Goal: Information Seeking & Learning: Learn about a topic

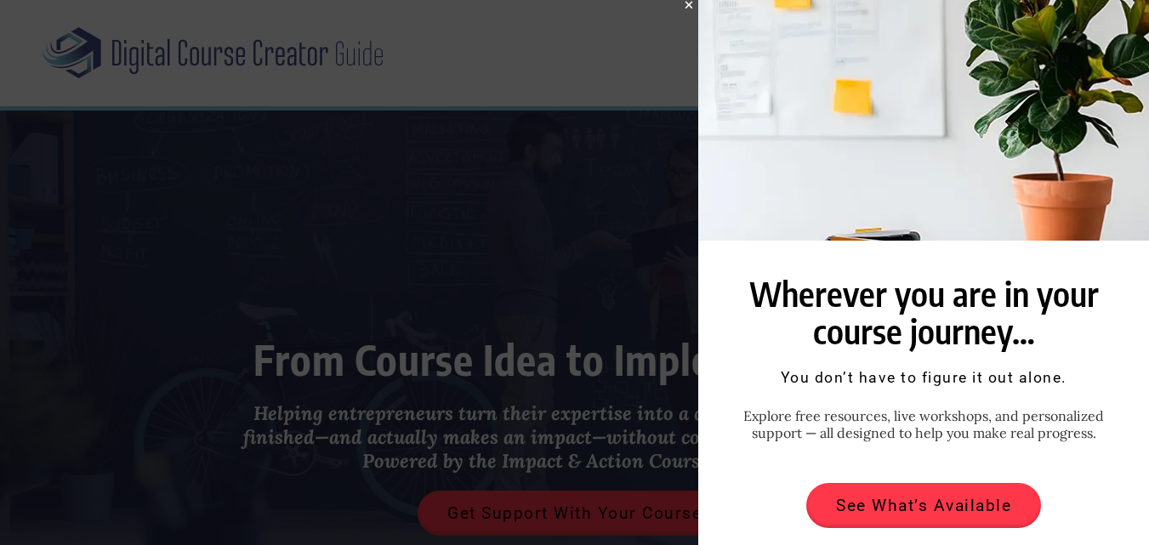
scroll to position [31, 0]
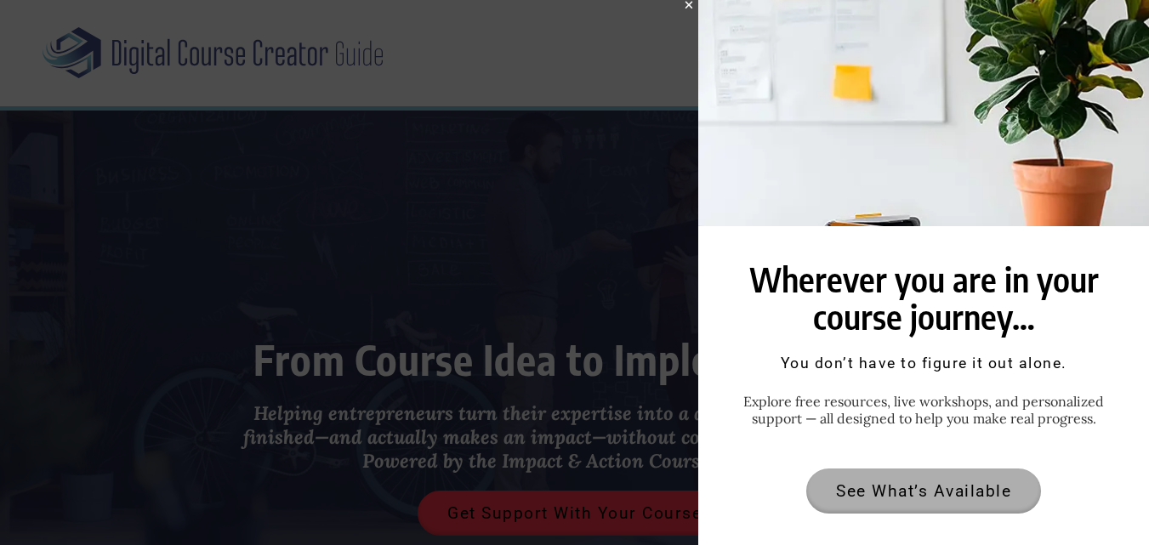
click at [898, 483] on span "See What’s Available" at bounding box center [923, 491] width 175 height 16
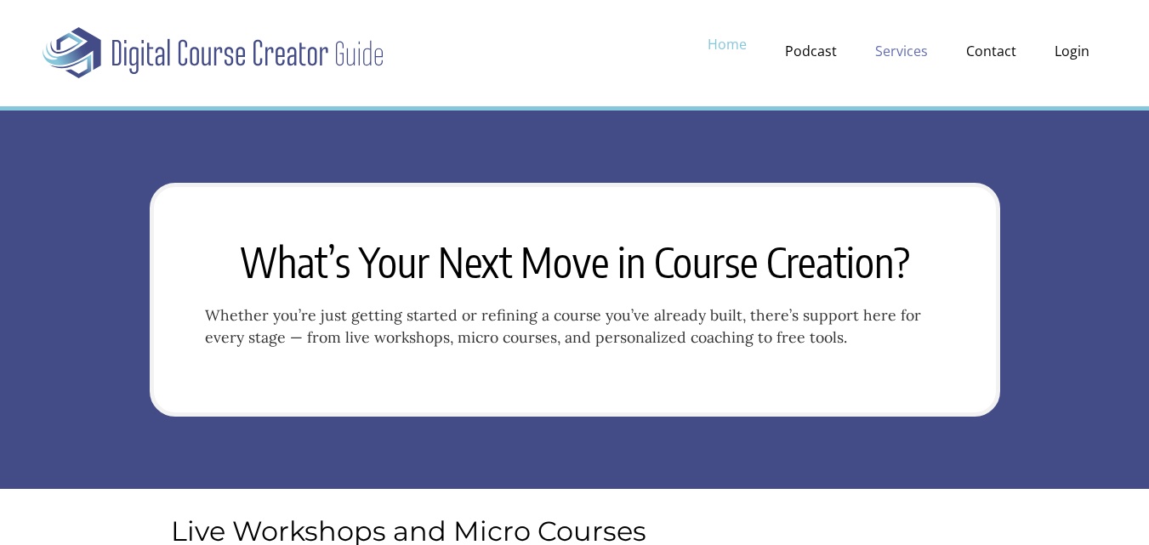
click at [718, 44] on link "Home" at bounding box center [726, 44] width 73 height 31
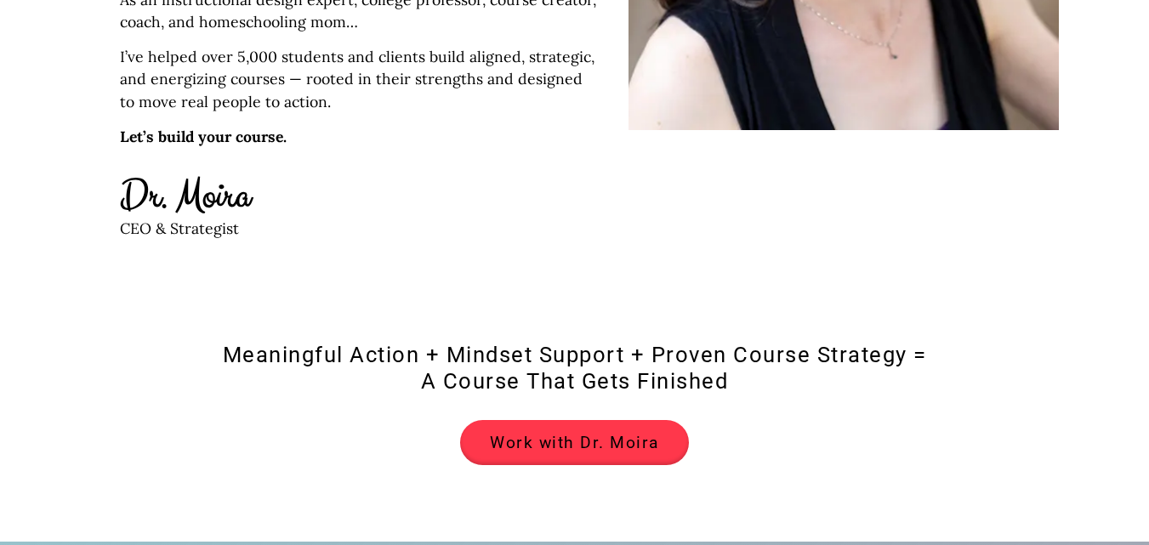
scroll to position [2521, 0]
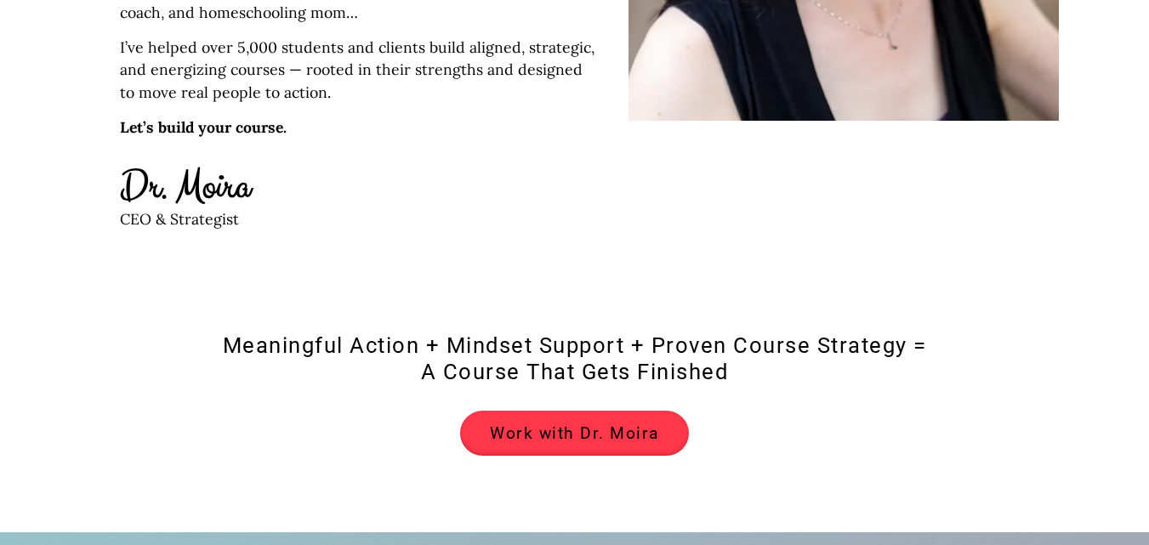
drag, startPoint x: 1156, startPoint y: 51, endPoint x: 1152, endPoint y: 287, distance: 236.4
click at [1148, 287] on html "Skip to content Menu Home Podcast Services Contact Login Home Podcast Services …" at bounding box center [574, 259] width 1149 height 5561
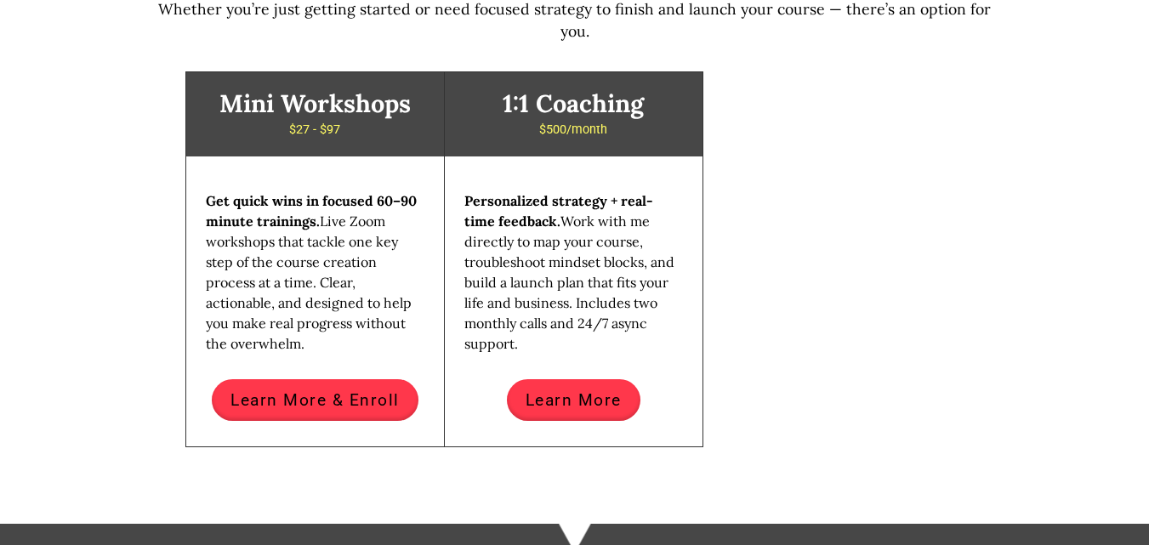
scroll to position [3580, 0]
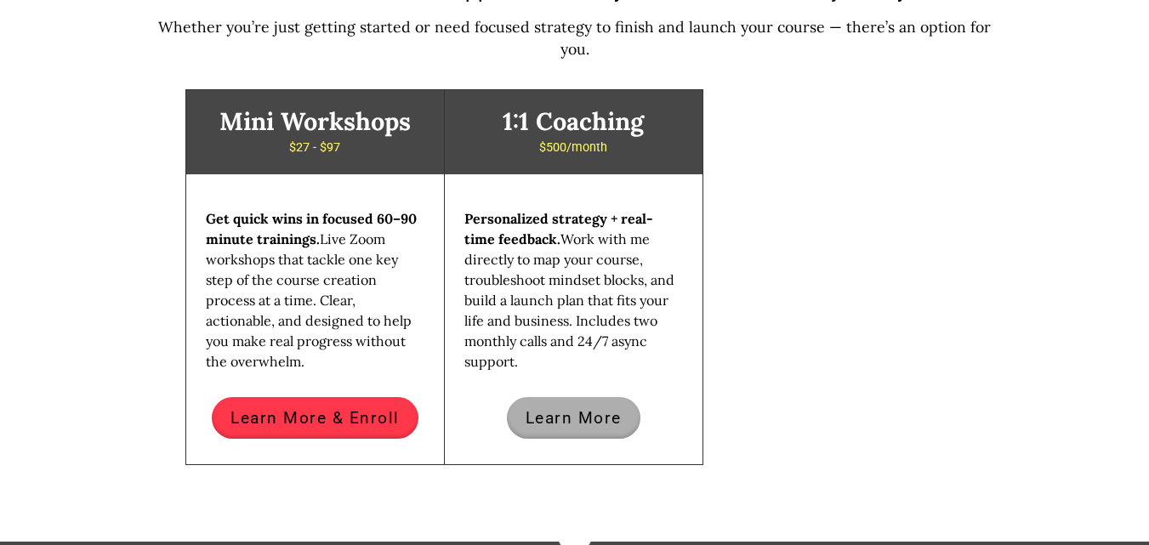
click at [565, 397] on link "Learn More" at bounding box center [573, 418] width 133 height 42
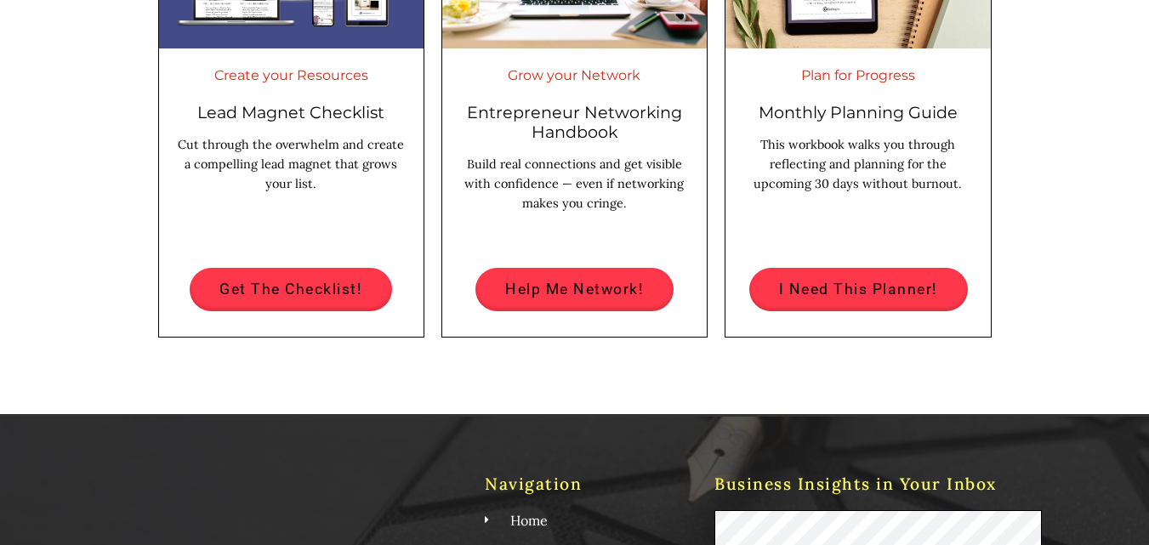
scroll to position [4942, 0]
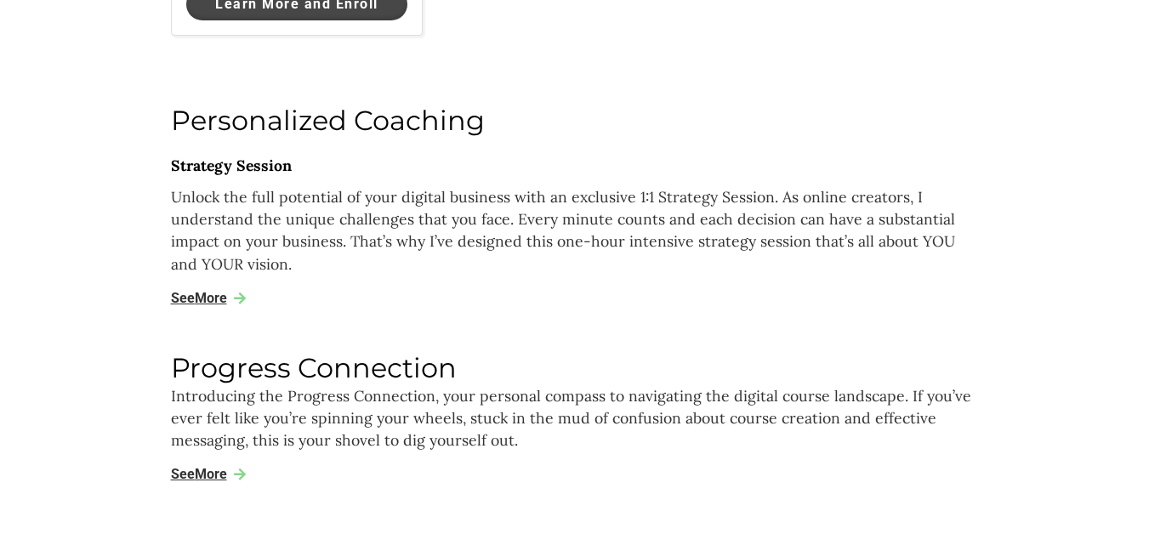
scroll to position [920, 0]
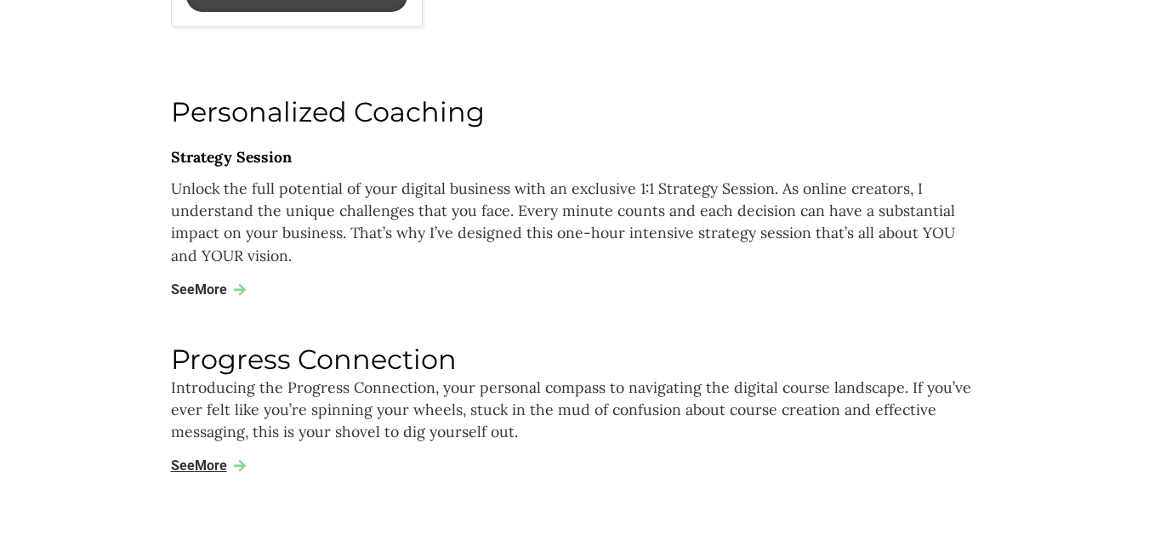
click at [207, 289] on span "More" at bounding box center [211, 289] width 32 height 16
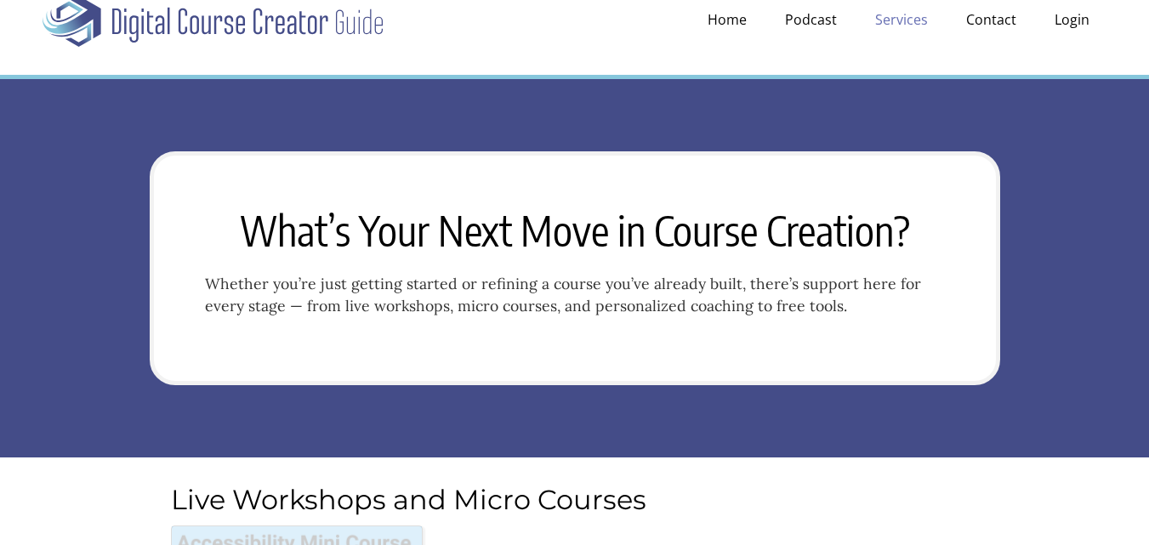
scroll to position [0, 0]
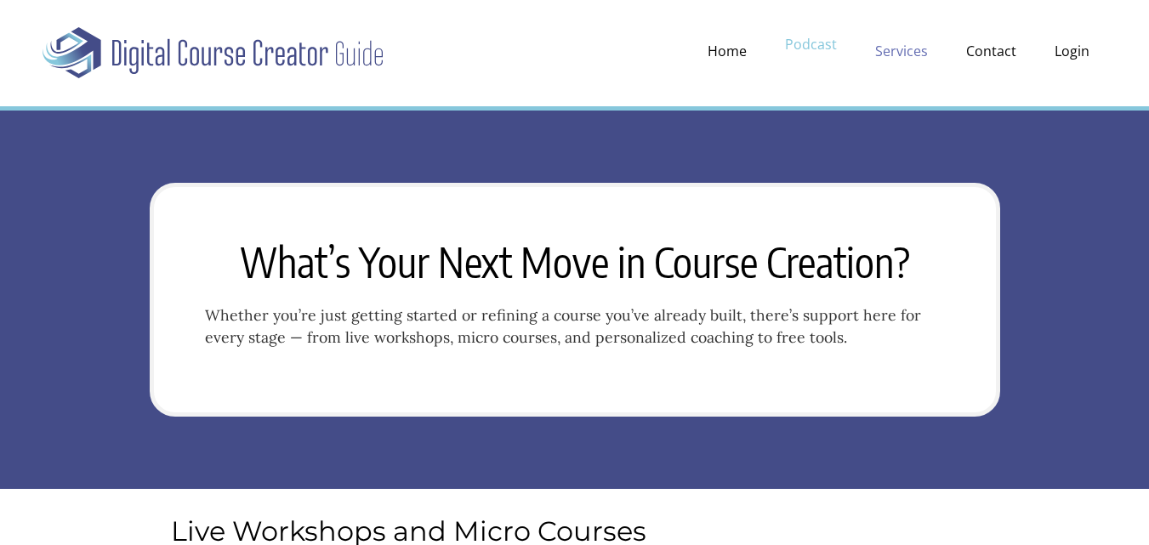
click at [809, 44] on link "Podcast" at bounding box center [811, 44] width 86 height 31
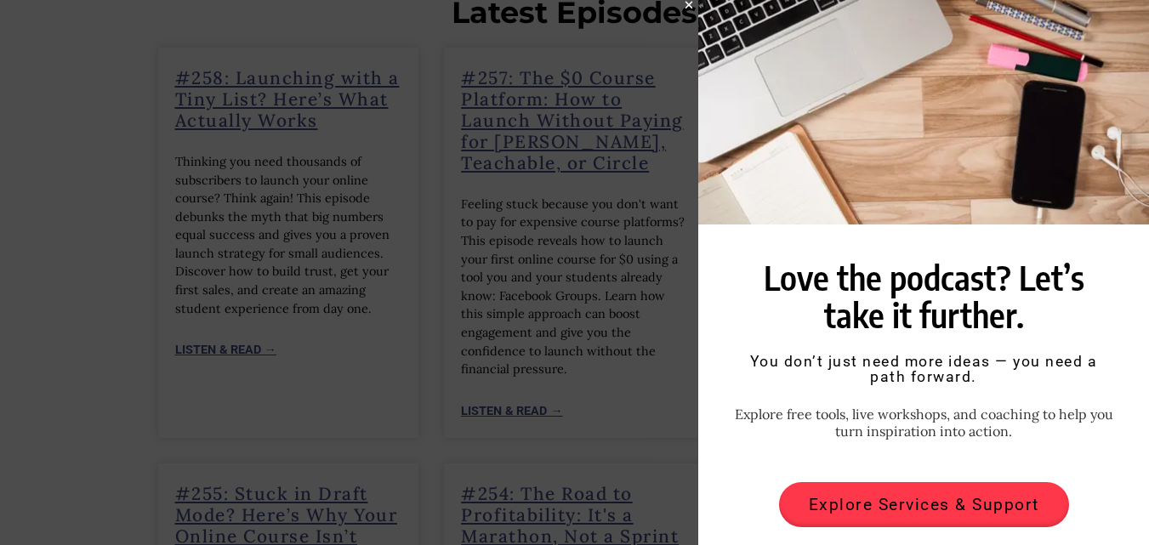
scroll to position [46, 0]
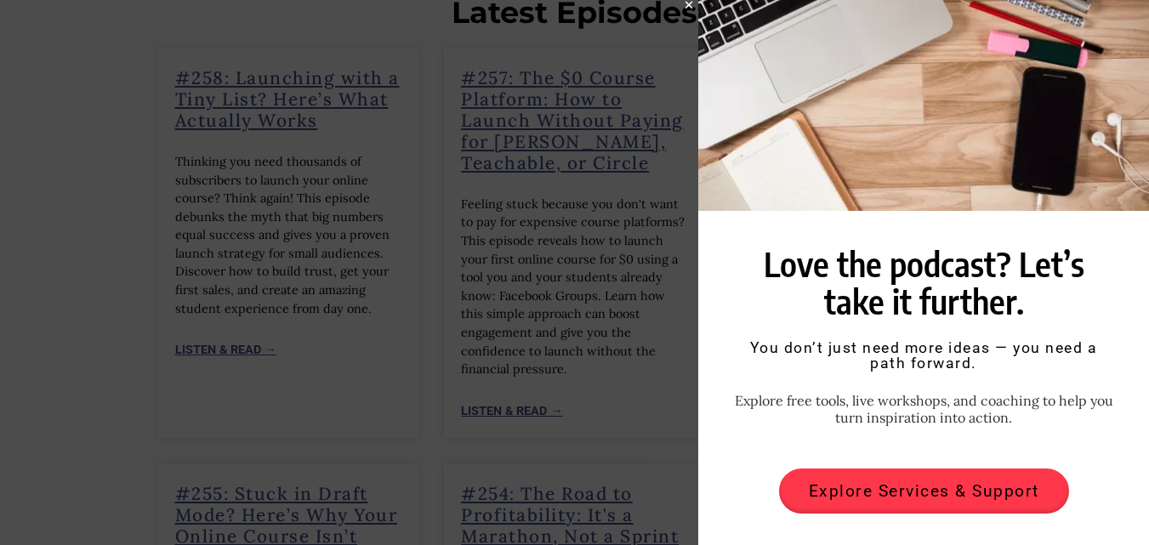
click at [689, 4] on icon "Close" at bounding box center [689, 5] width 10 height 10
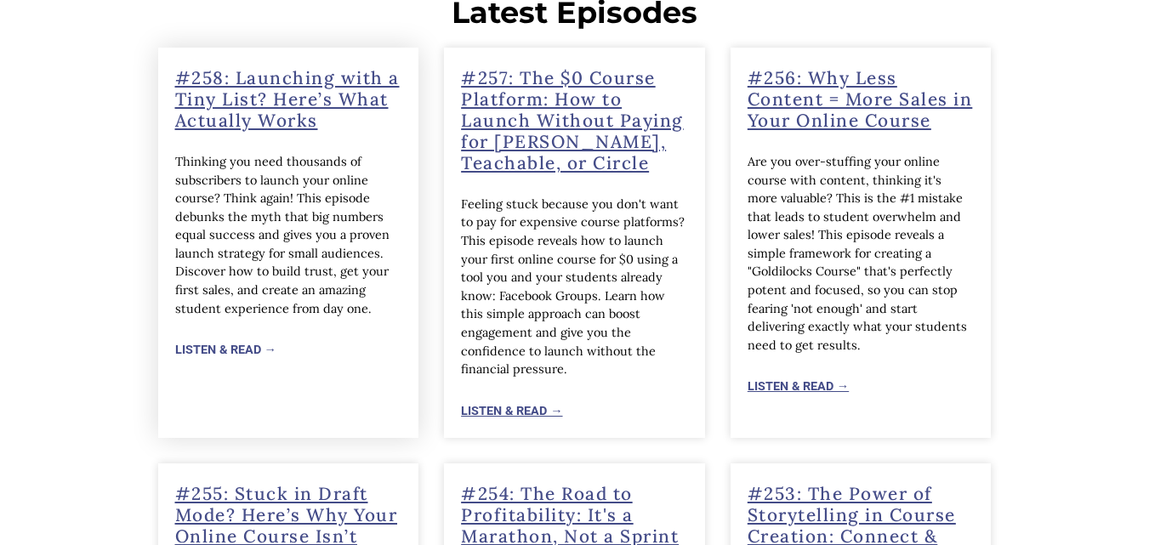
click at [214, 338] on link "Listen & Read →" at bounding box center [225, 349] width 101 height 23
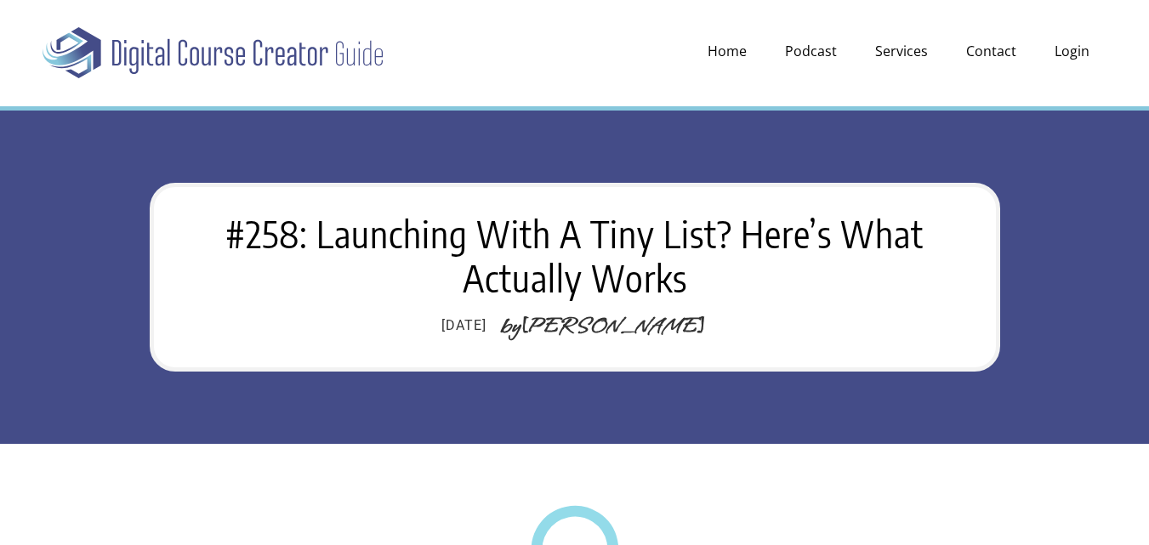
drag, startPoint x: 1156, startPoint y: 40, endPoint x: 1143, endPoint y: 34, distance: 14.1
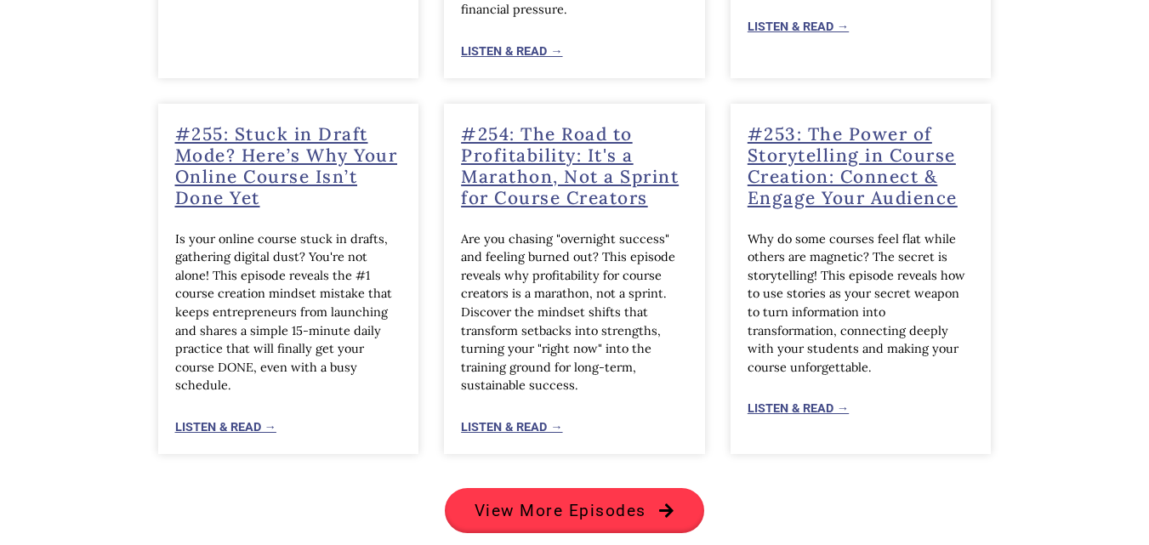
scroll to position [1508, 0]
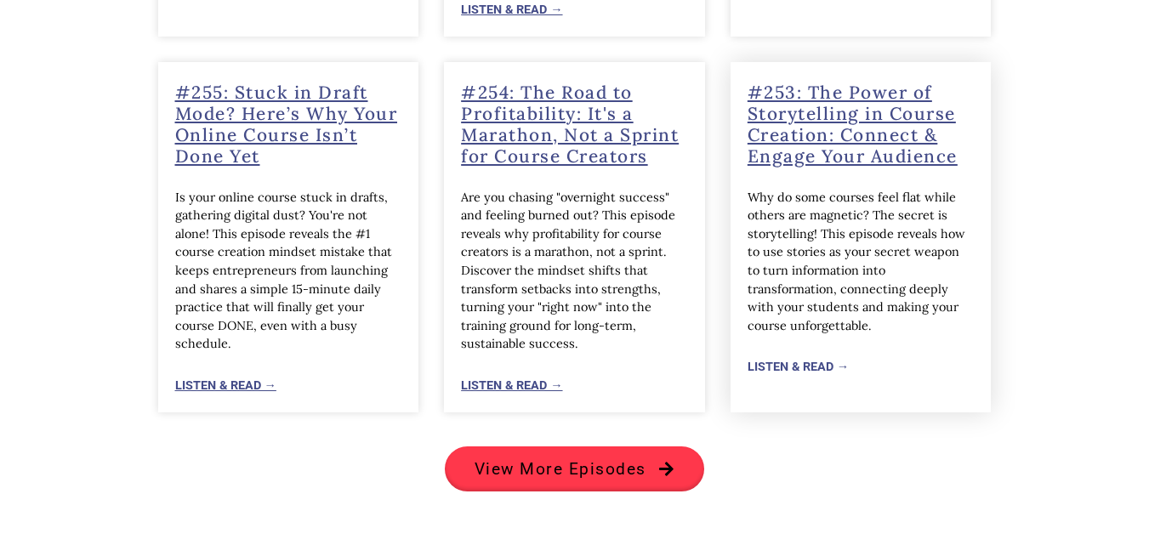
click at [782, 355] on link "Listen & Read →" at bounding box center [797, 366] width 101 height 23
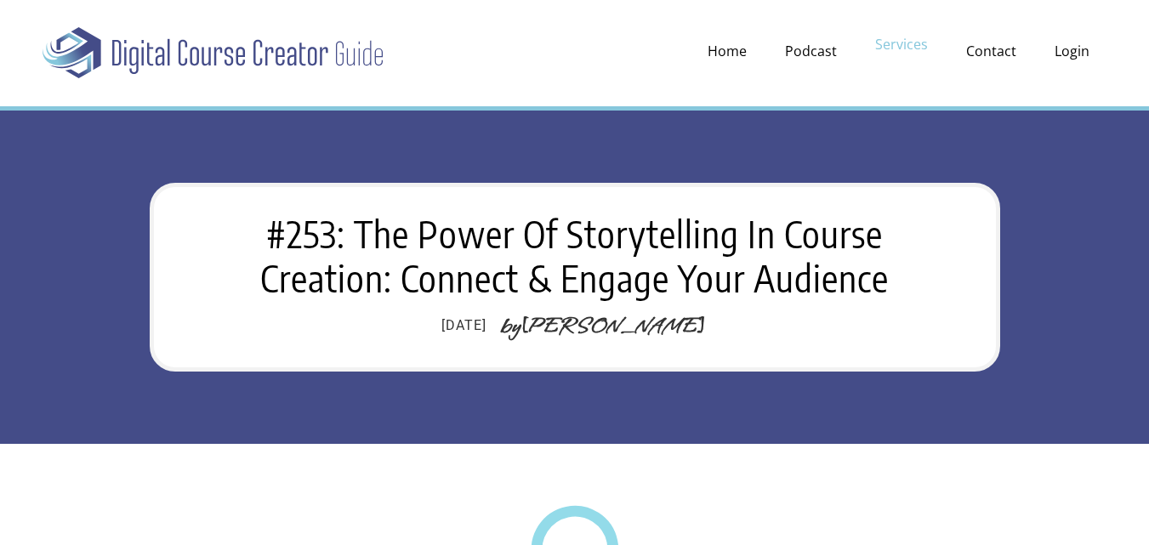
click at [905, 48] on link "Services" at bounding box center [901, 44] width 87 height 31
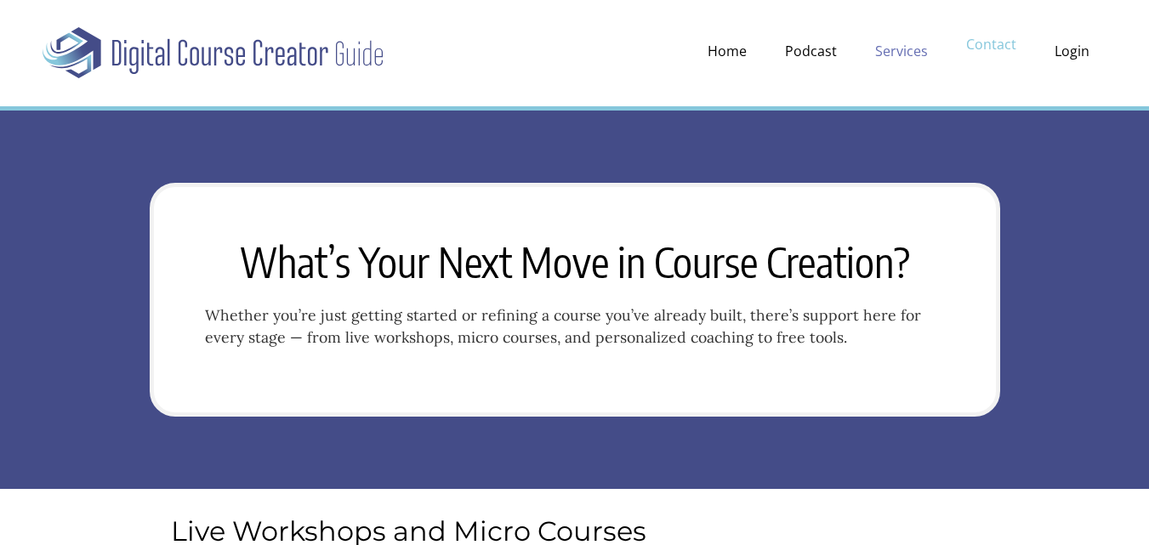
click at [982, 43] on link "Contact" at bounding box center [991, 44] width 84 height 31
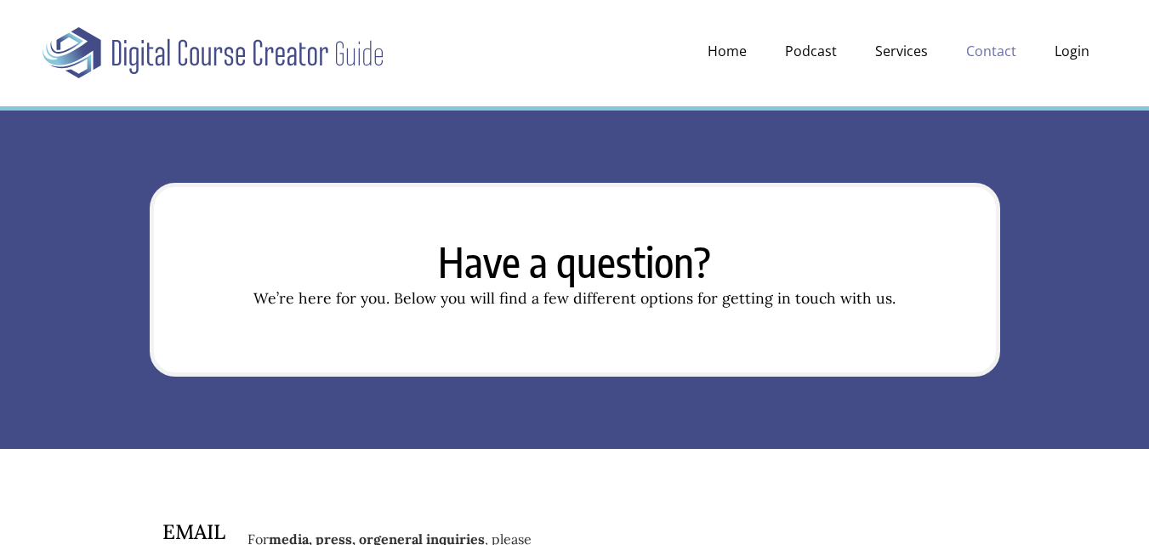
click at [234, 56] on img at bounding box center [213, 53] width 340 height 60
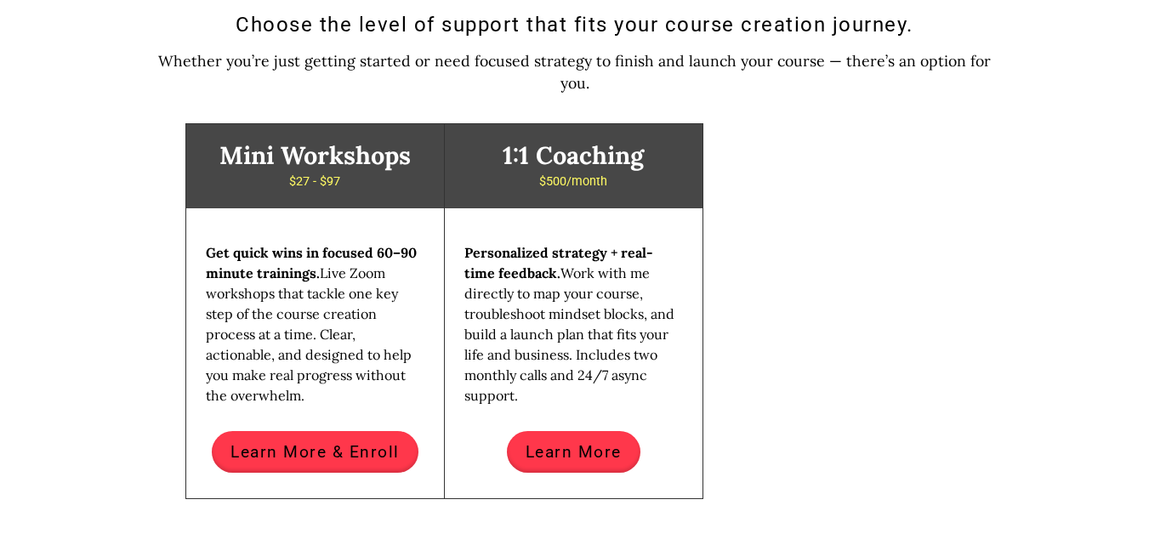
scroll to position [3573, 0]
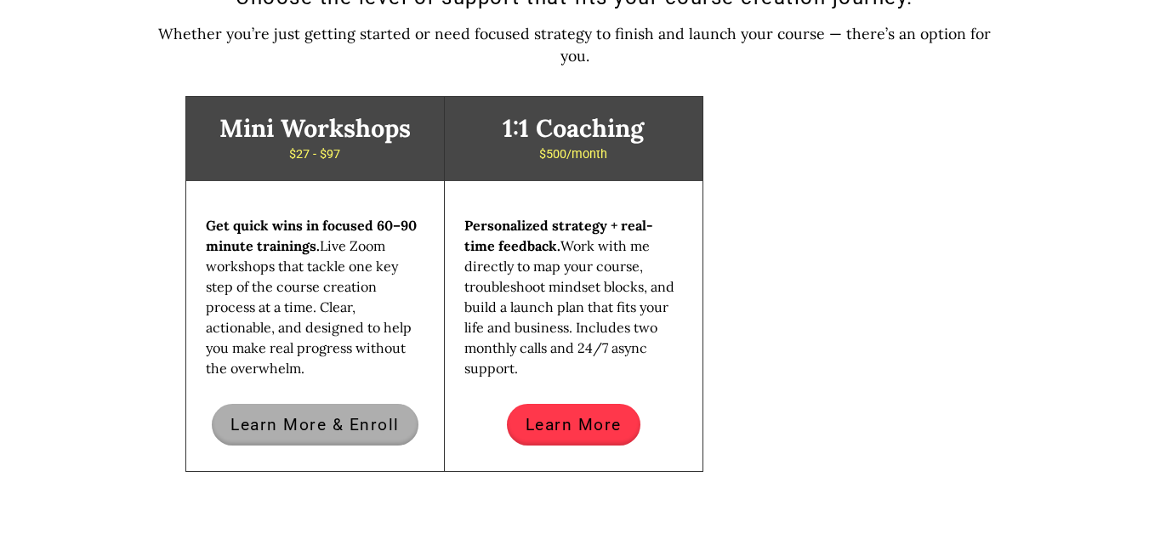
click at [294, 404] on link "Learn More & Enroll" at bounding box center [315, 425] width 207 height 42
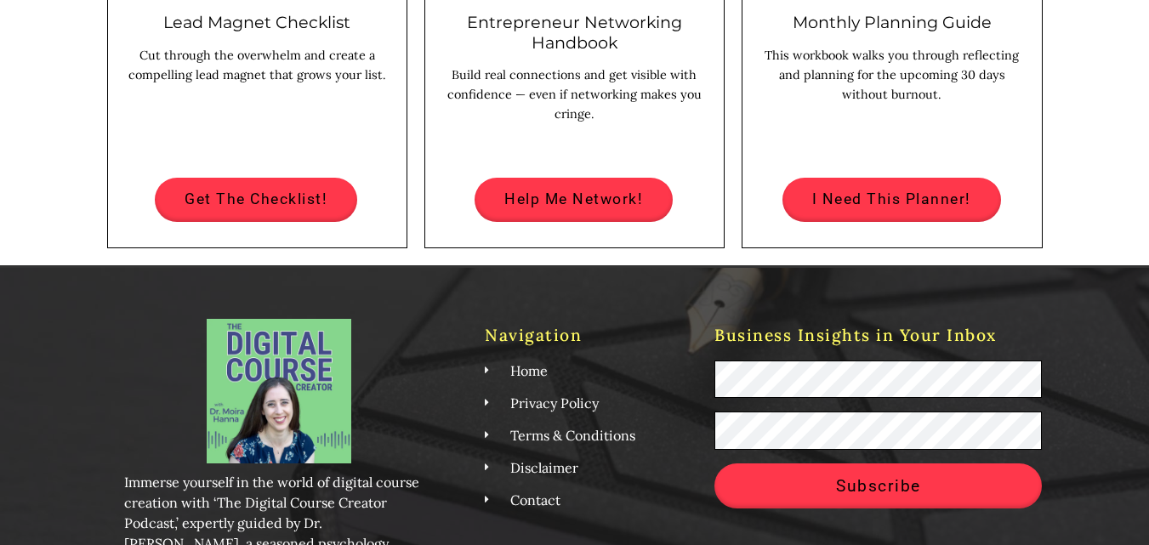
scroll to position [1749, 0]
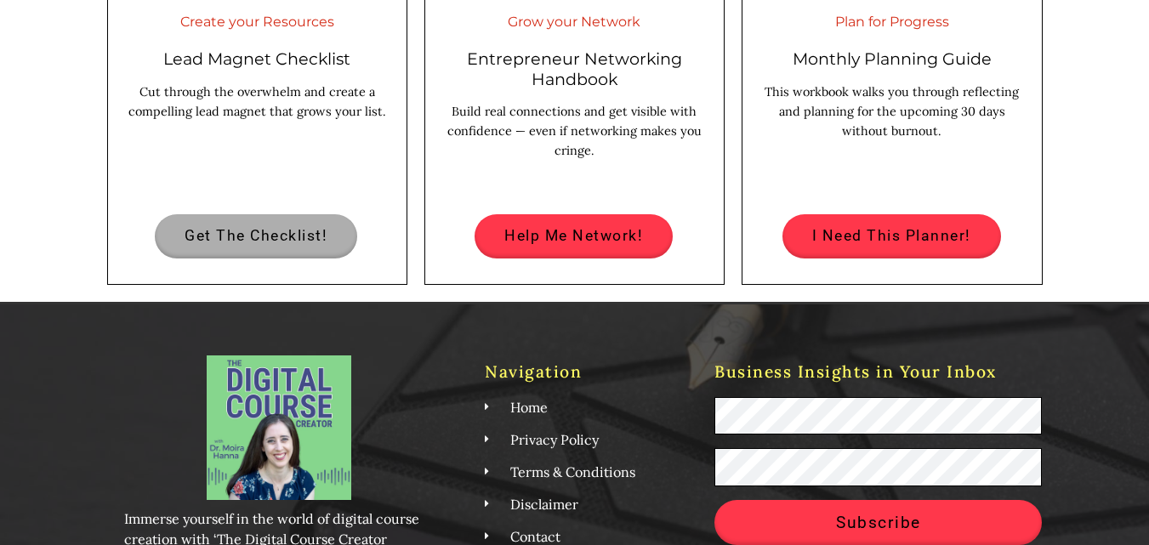
click at [207, 236] on span "Get The Checklist!" at bounding box center [256, 236] width 143 height 15
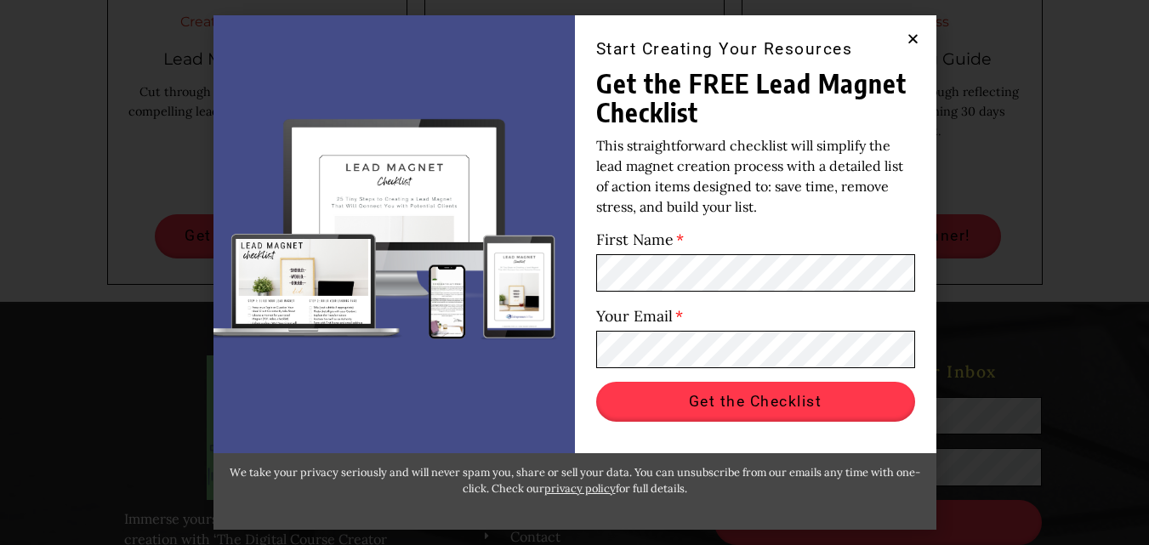
click at [909, 34] on icon "Close" at bounding box center [912, 38] width 13 height 13
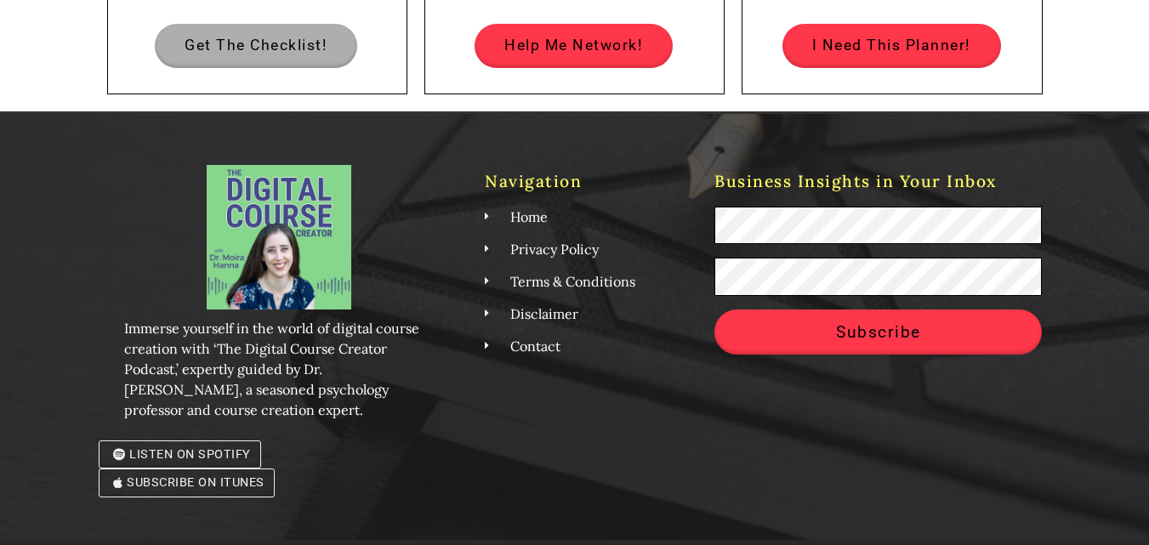
scroll to position [1964, 0]
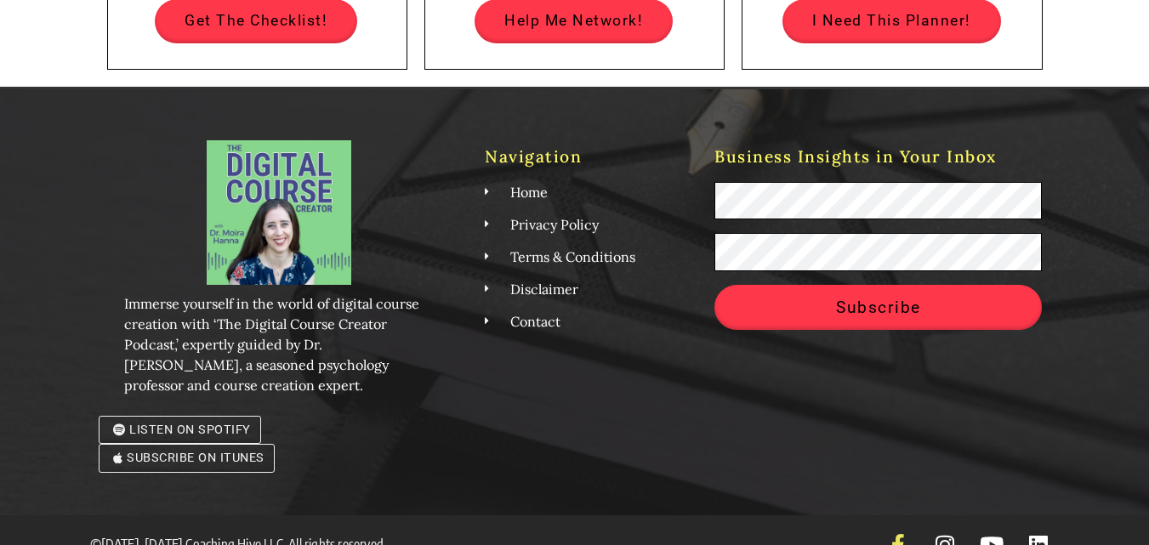
click at [895, 534] on icon at bounding box center [897, 544] width 21 height 21
